Goal: Information Seeking & Learning: Understand process/instructions

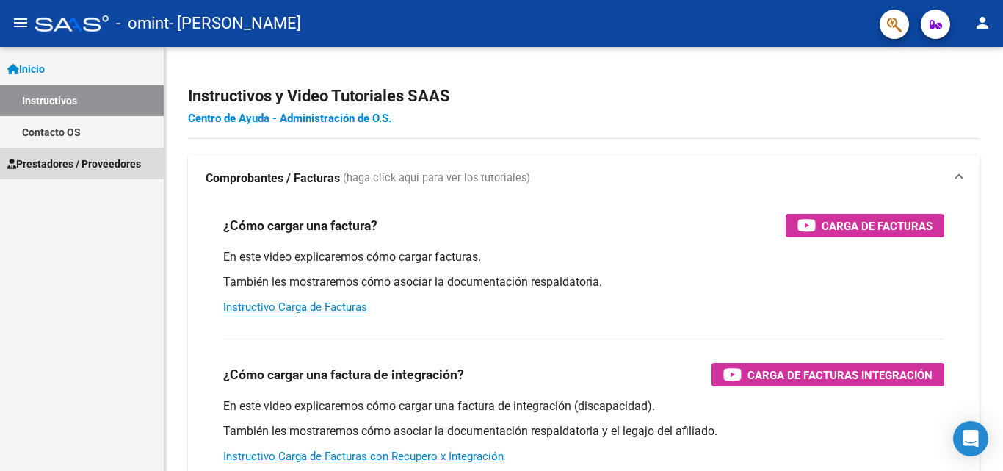
click at [81, 166] on span "Prestadores / Proveedores" at bounding box center [74, 164] width 134 height 16
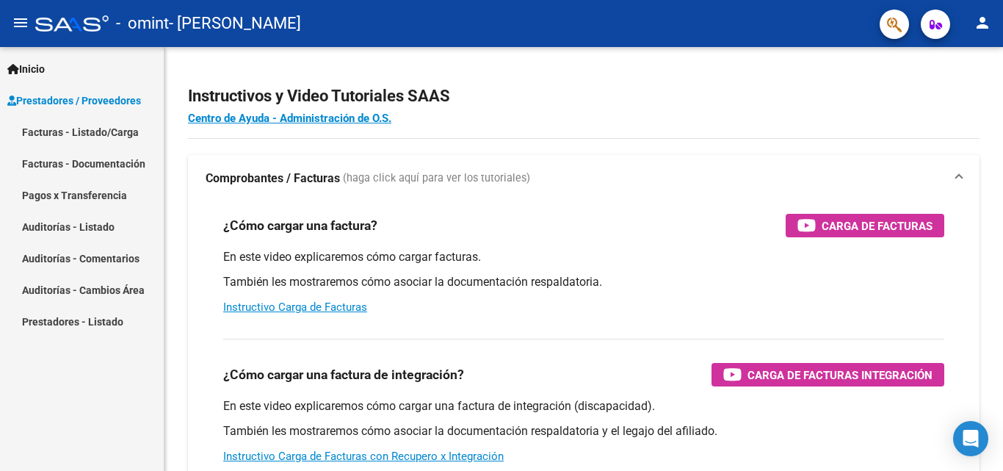
click at [79, 124] on link "Facturas - Listado/Carga" at bounding box center [82, 132] width 164 height 32
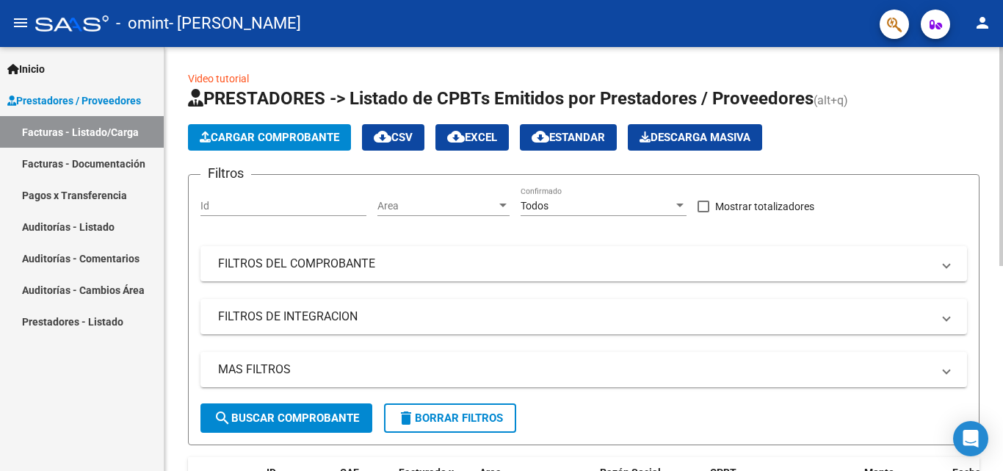
click at [998, 432] on div "Video tutorial PRESTADORES -> Listado de CPBTs Emitidos por Prestadores / Prove…" at bounding box center [583, 451] width 838 height 809
click at [1000, 448] on div at bounding box center [1001, 259] width 4 height 424
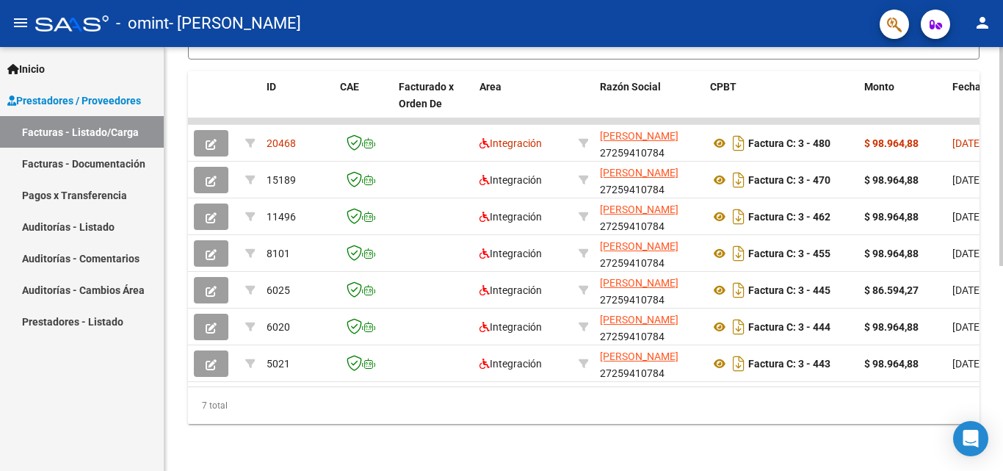
click at [1000, 448] on div at bounding box center [1001, 361] width 4 height 219
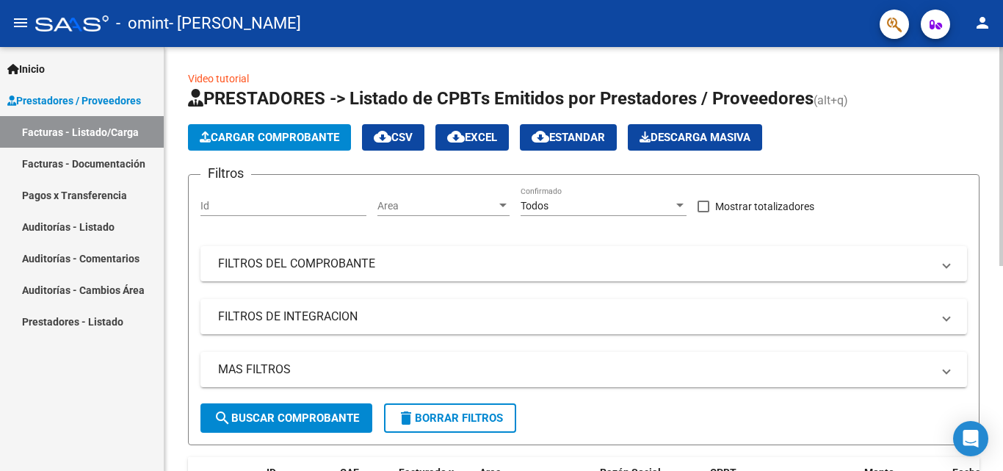
click at [1000, 59] on div at bounding box center [1001, 259] width 4 height 424
click at [1002, 331] on div at bounding box center [1001, 259] width 4 height 424
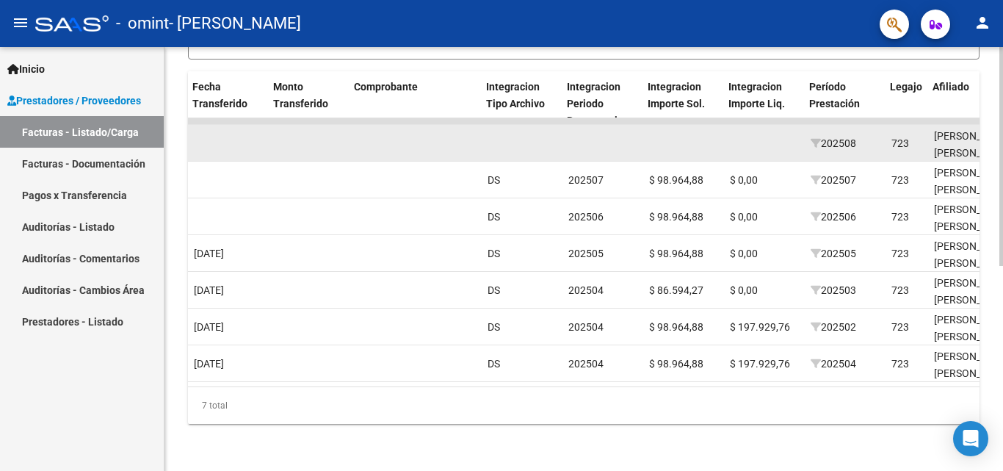
scroll to position [0, 1292]
